Goal: Navigation & Orientation: Find specific page/section

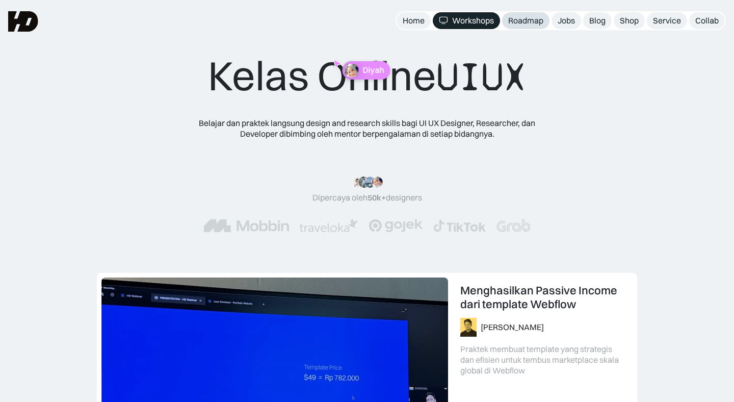
click at [523, 24] on div "Roadmap" at bounding box center [526, 20] width 35 height 11
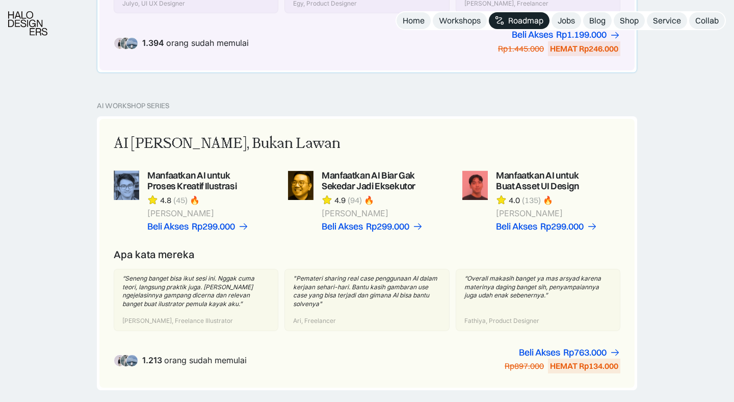
scroll to position [630, 0]
click at [509, 206] on link at bounding box center [542, 201] width 158 height 61
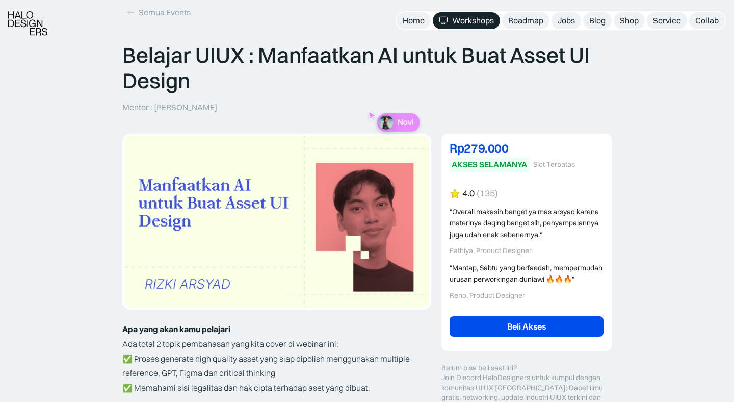
scroll to position [103, 0]
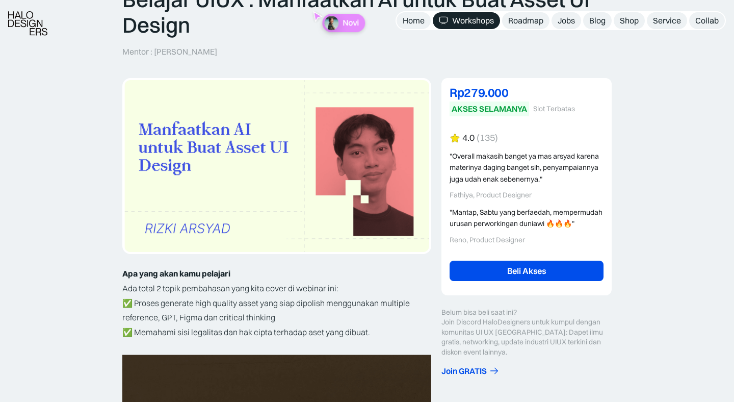
click at [461, 138] on div "4.0 (135)" at bounding box center [527, 138] width 154 height 11
click at [467, 138] on div "4.0" at bounding box center [469, 138] width 12 height 11
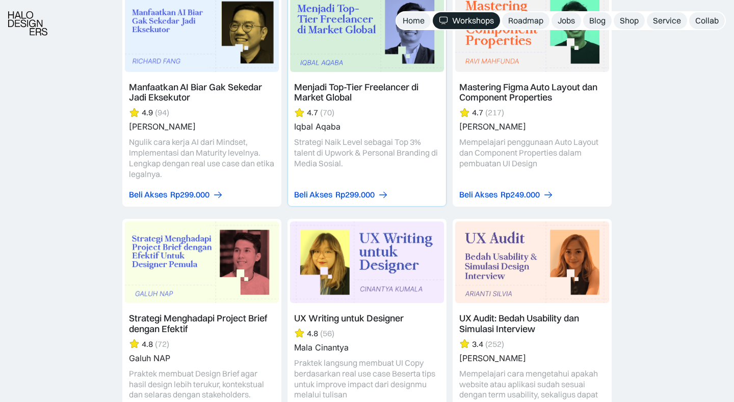
scroll to position [3055, 0]
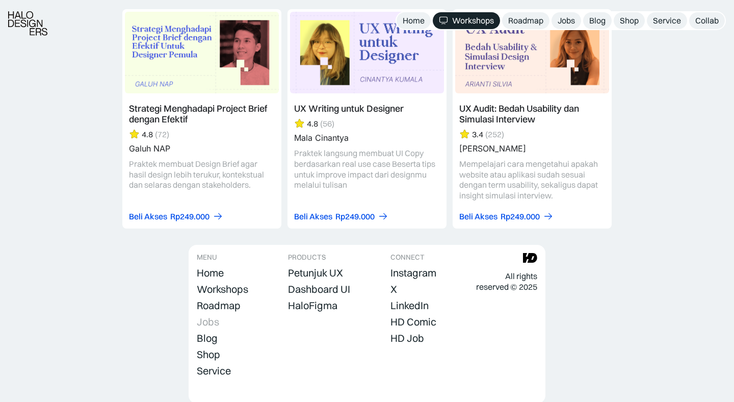
click at [212, 316] on div "Jobs" at bounding box center [208, 322] width 22 height 12
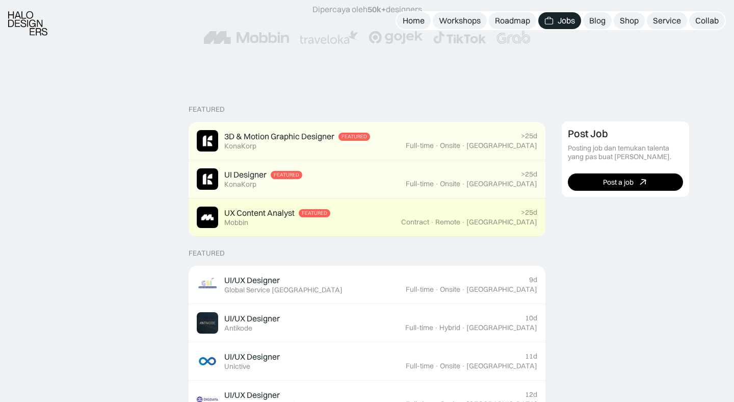
scroll to position [185, 0]
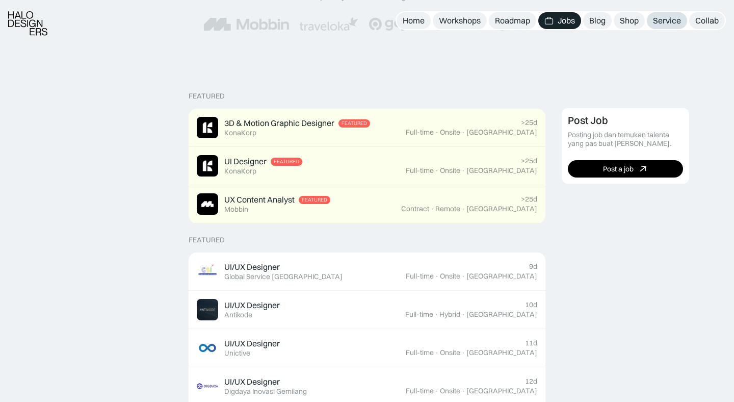
click at [659, 20] on div "Service" at bounding box center [667, 20] width 28 height 11
